Goal: Transaction & Acquisition: Obtain resource

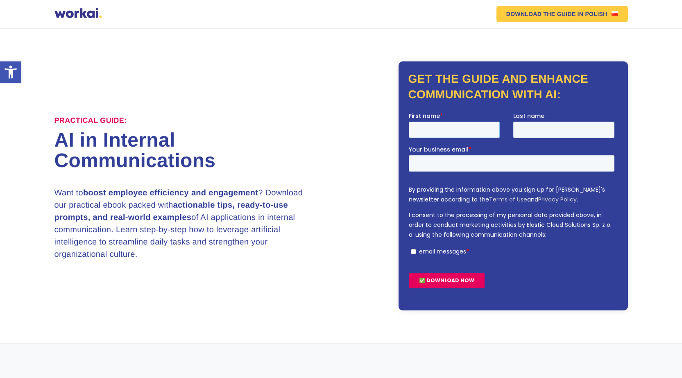
drag, startPoint x: 408, startPoint y: 111, endPoint x: 435, endPoint y: 130, distance: 32.9
click at [435, 130] on input "First name *" at bounding box center [453, 129] width 91 height 16
type input "rtgrg"
click at [546, 127] on input "r" at bounding box center [563, 129] width 101 height 16
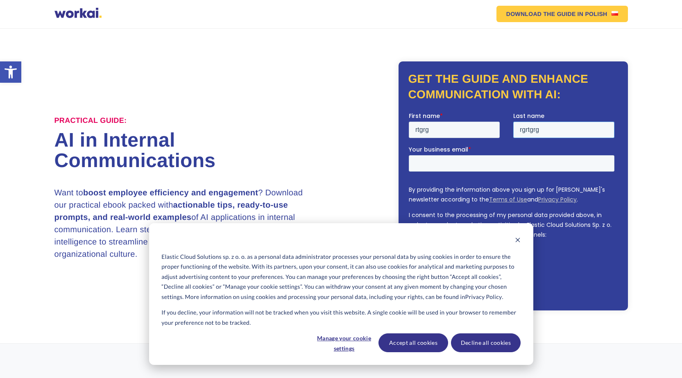
type input "rgrtgrg"
click at [441, 168] on input "Your business email *" at bounding box center [511, 163] width 206 height 16
type input "[EMAIL_ADDRESS][DOMAIN_NAME]'"
click at [519, 244] on button "Dismiss cookie banner" at bounding box center [518, 241] width 6 height 10
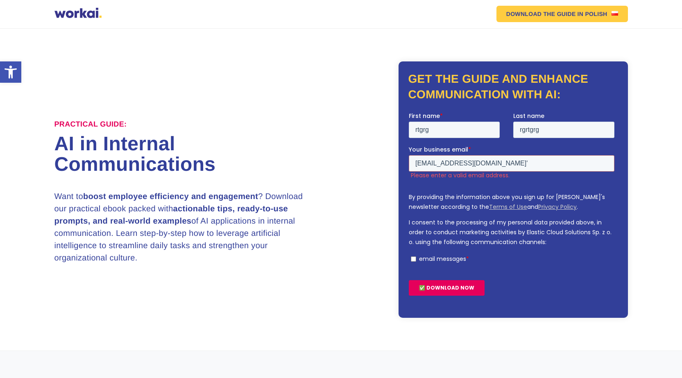
click at [414, 257] on input "email messages *" at bounding box center [412, 258] width 5 height 5
checkbox input "true"
